Goal: Answer question/provide support

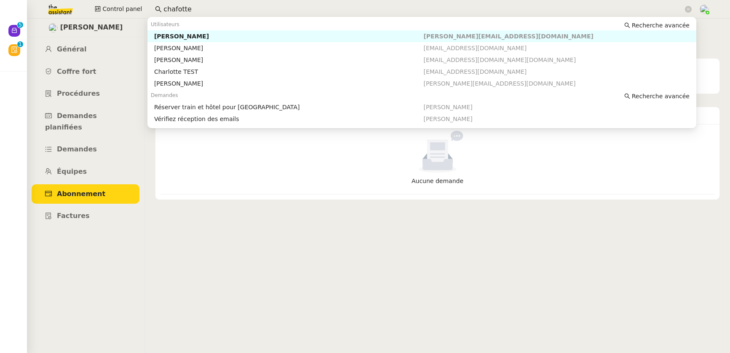
click at [167, 37] on div "Colin Chaffotte" at bounding box center [289, 36] width 270 height 8
type input "chafotte"
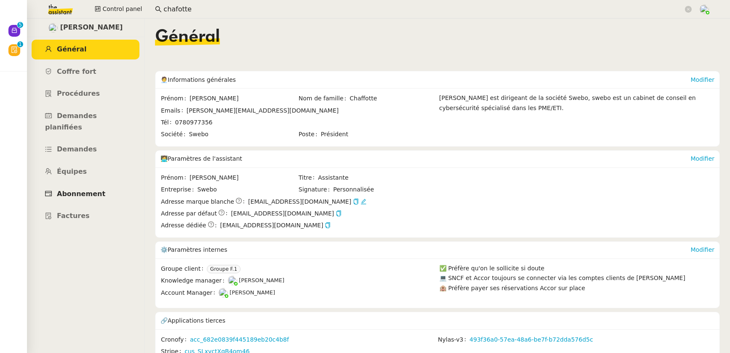
click at [49, 190] on link "Abonnement" at bounding box center [86, 194] width 108 height 20
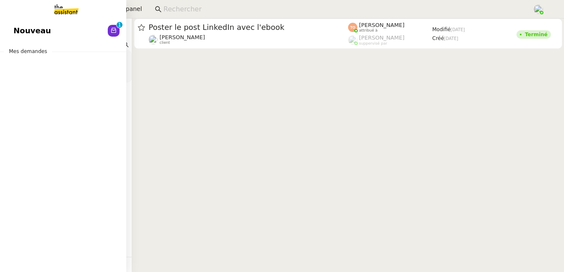
click at [11, 25] on link "Nouveau 0 1 2 3 4 5 6 7 8 9" at bounding box center [63, 30] width 126 height 19
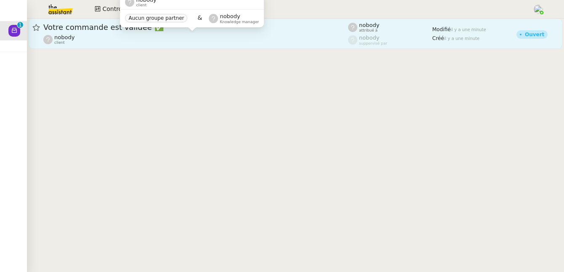
click at [107, 36] on div "nobody client" at bounding box center [195, 39] width 305 height 11
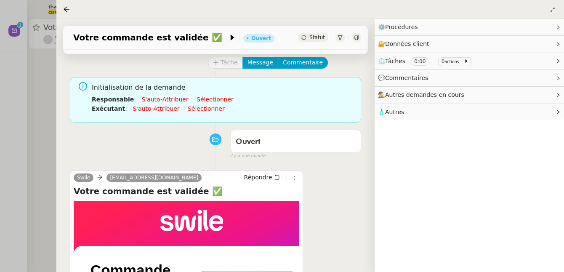
scroll to position [131, 0]
